Goal: Task Accomplishment & Management: Use online tool/utility

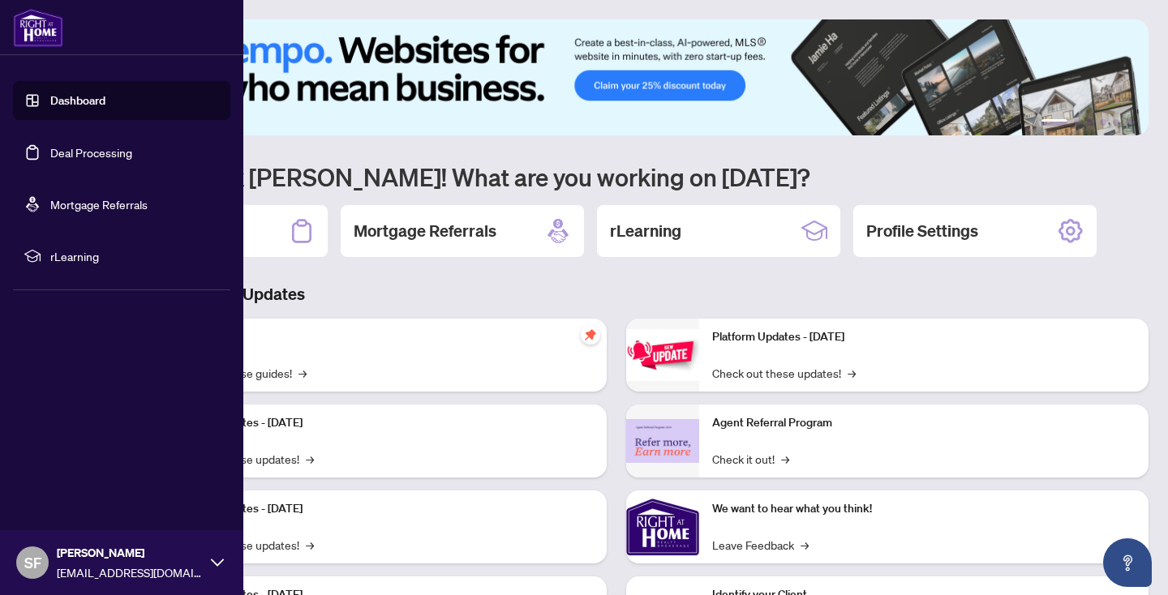
click at [108, 149] on link "Deal Processing" at bounding box center [91, 152] width 82 height 15
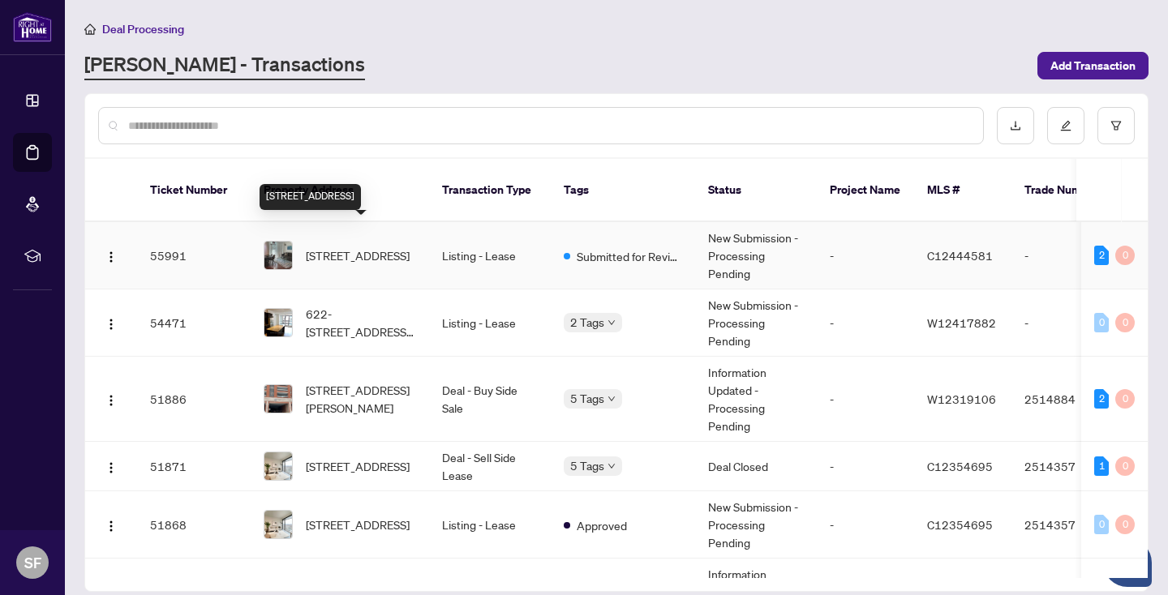
click at [364, 247] on span "[STREET_ADDRESS]" at bounding box center [358, 256] width 104 height 18
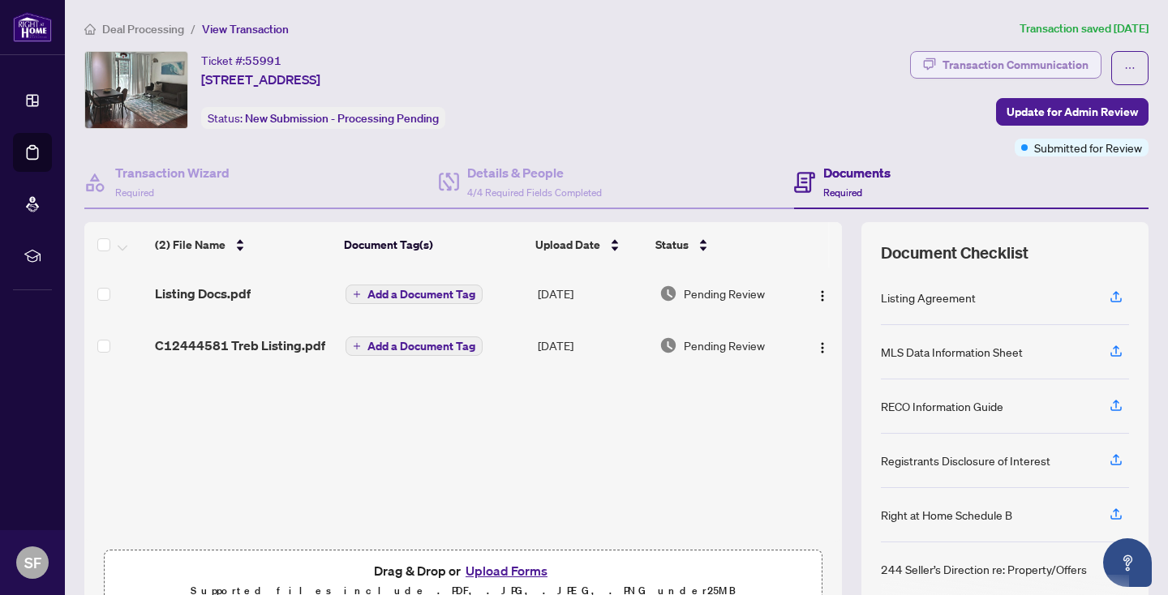
click at [972, 58] on div "Transaction Communication" at bounding box center [1016, 65] width 146 height 26
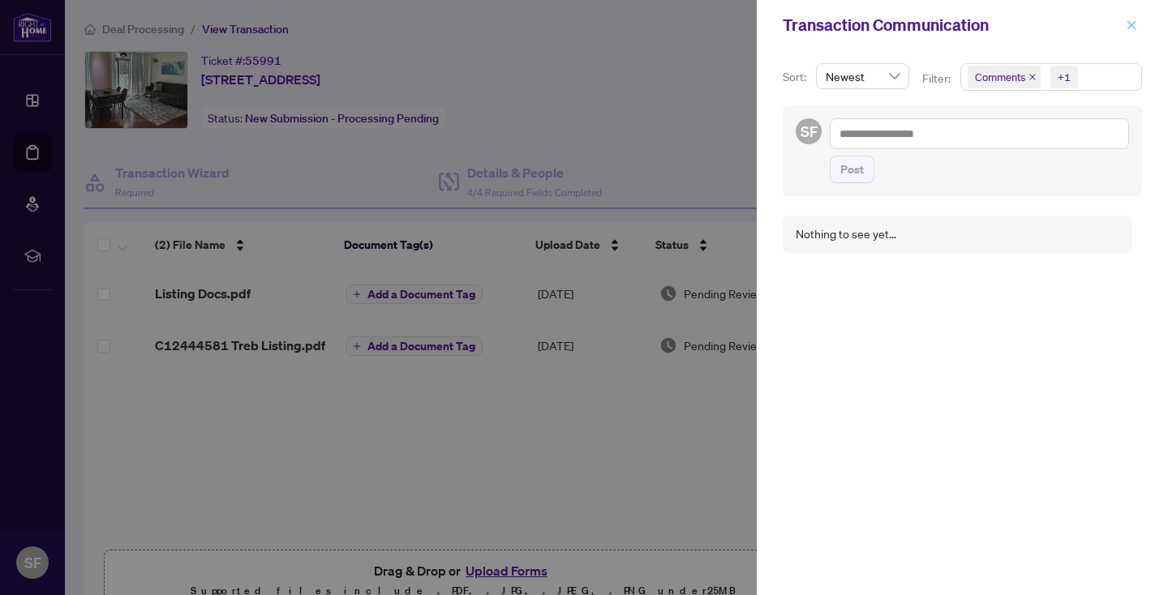
click at [1134, 20] on icon "close" at bounding box center [1131, 24] width 11 height 11
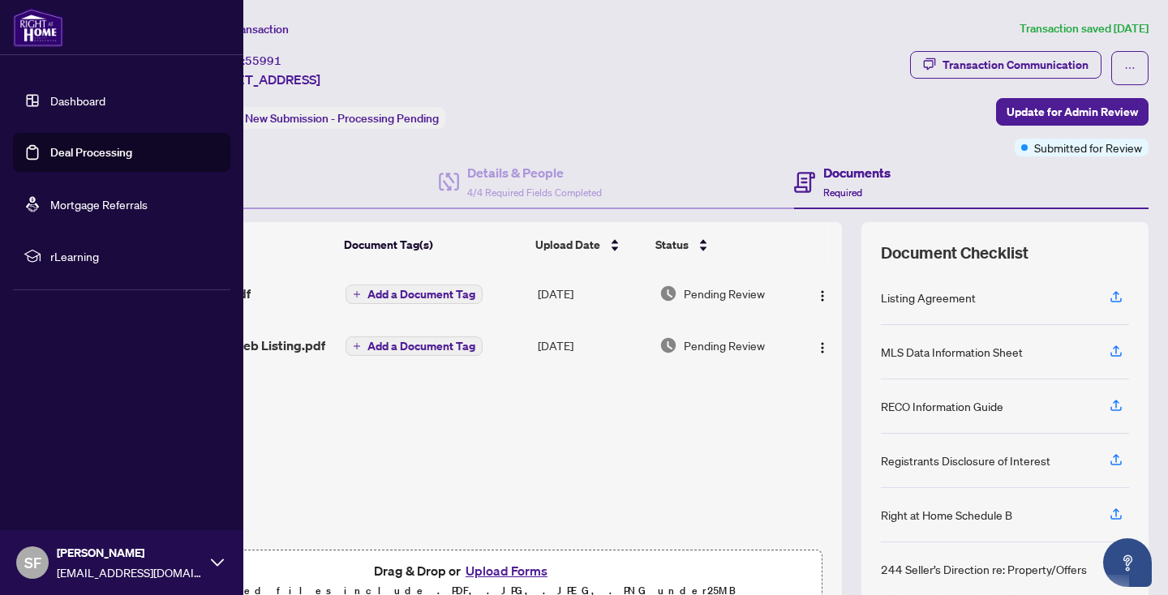
click at [83, 145] on link "Deal Processing" at bounding box center [91, 152] width 82 height 15
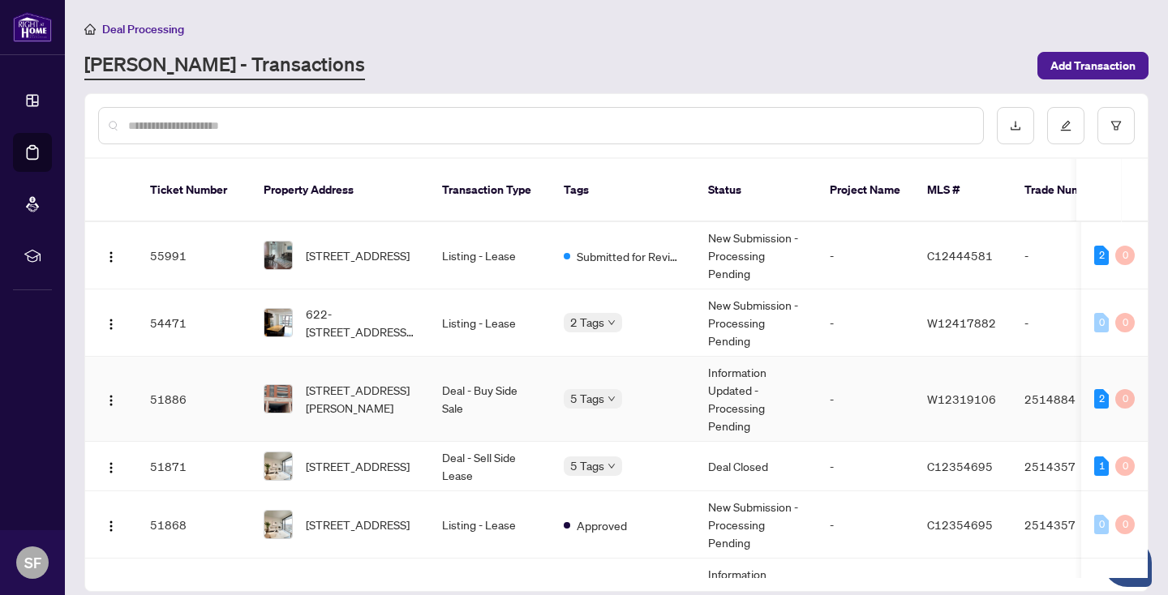
click at [466, 375] on td "Deal - Buy Side Sale" at bounding box center [490, 399] width 122 height 85
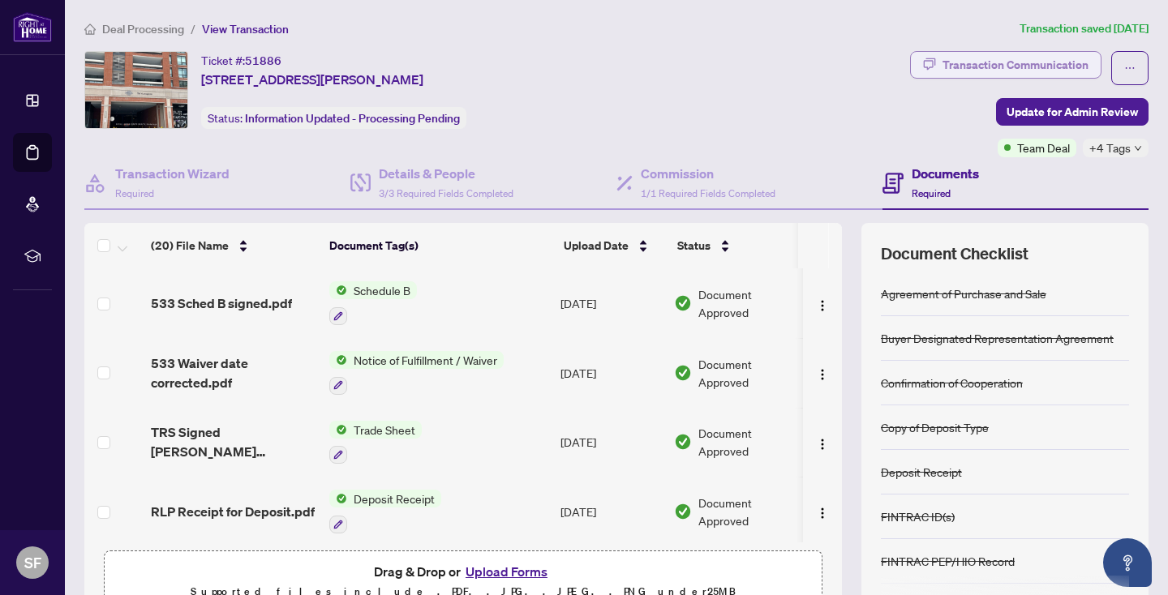
click at [1010, 63] on div "Transaction Communication" at bounding box center [1016, 65] width 146 height 26
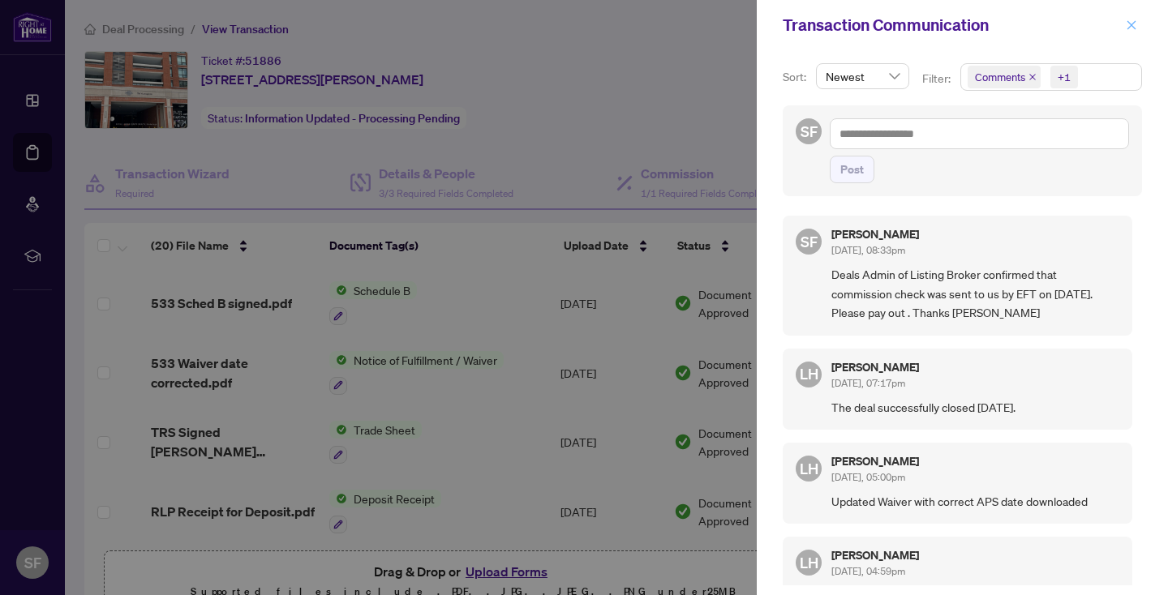
click at [1133, 22] on icon "close" at bounding box center [1131, 24] width 11 height 11
